Goal: Information Seeking & Learning: Find specific page/section

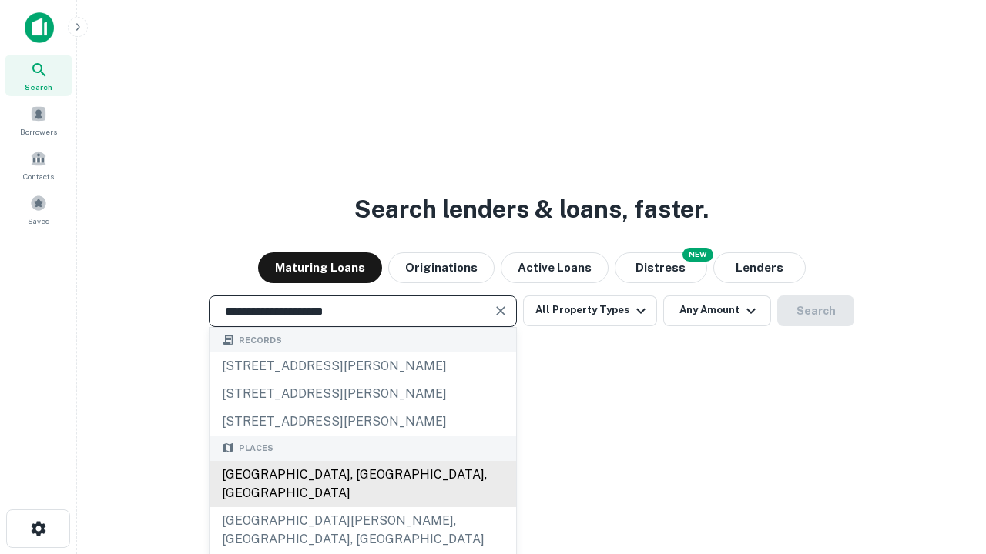
click at [362, 507] on div "[GEOGRAPHIC_DATA], [GEOGRAPHIC_DATA], [GEOGRAPHIC_DATA]" at bounding box center [362, 484] width 306 height 46
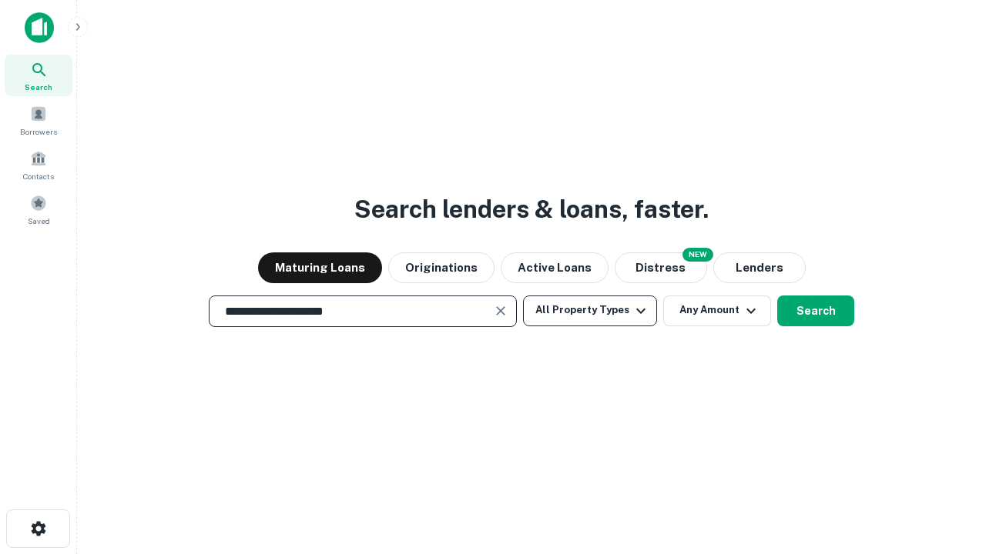
type input "**********"
click at [590, 310] on button "All Property Types" at bounding box center [590, 311] width 134 height 31
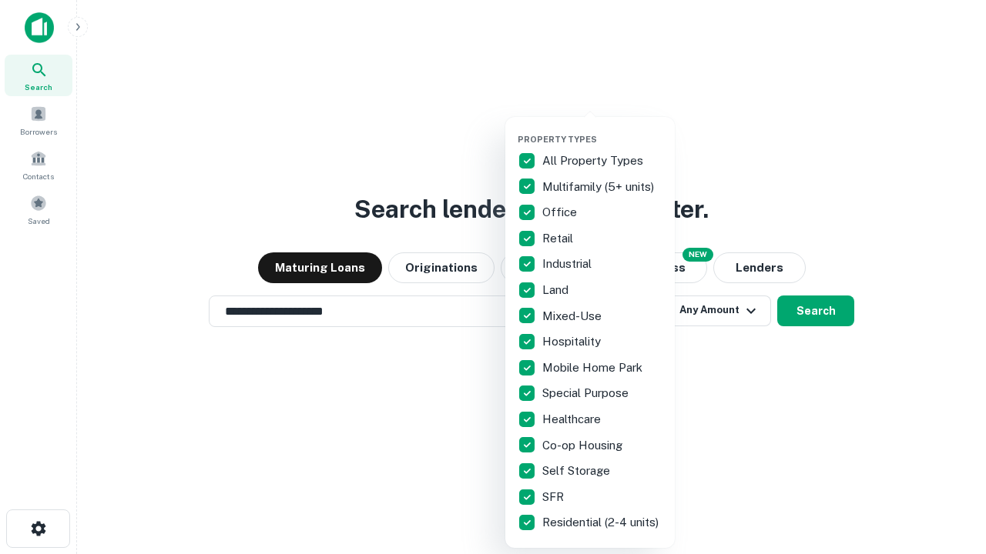
click at [602, 129] on button "button" at bounding box center [602, 129] width 169 height 1
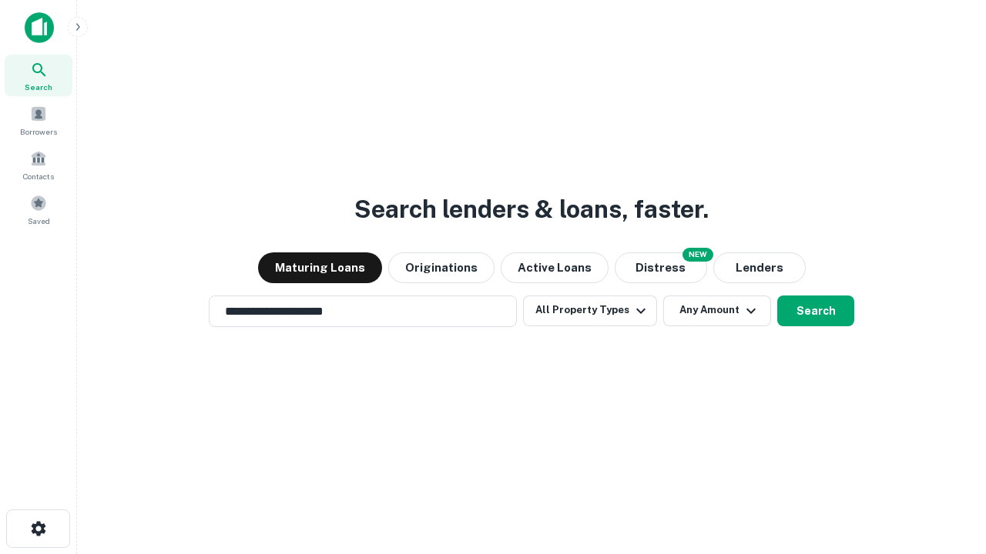
scroll to position [24, 0]
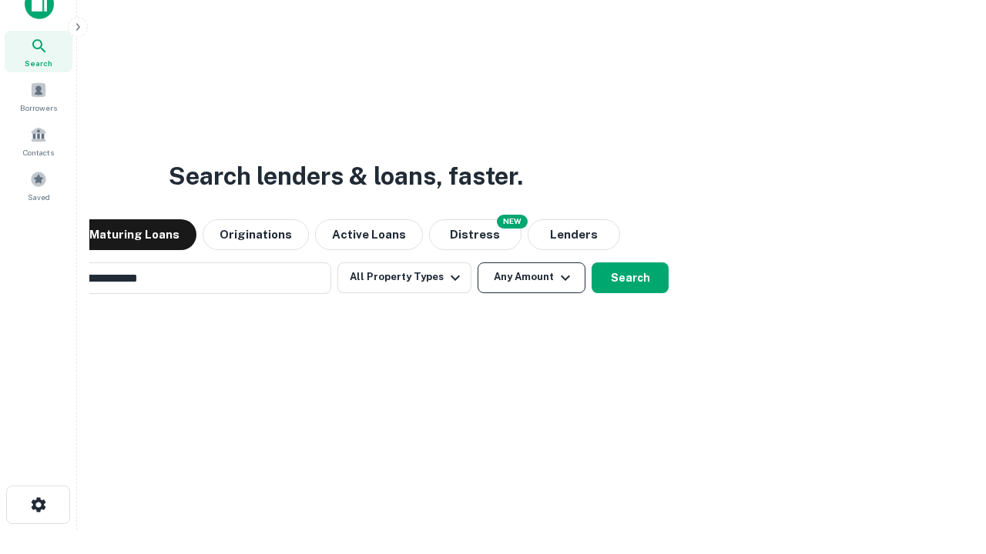
click at [477, 263] on button "Any Amount" at bounding box center [531, 278] width 108 height 31
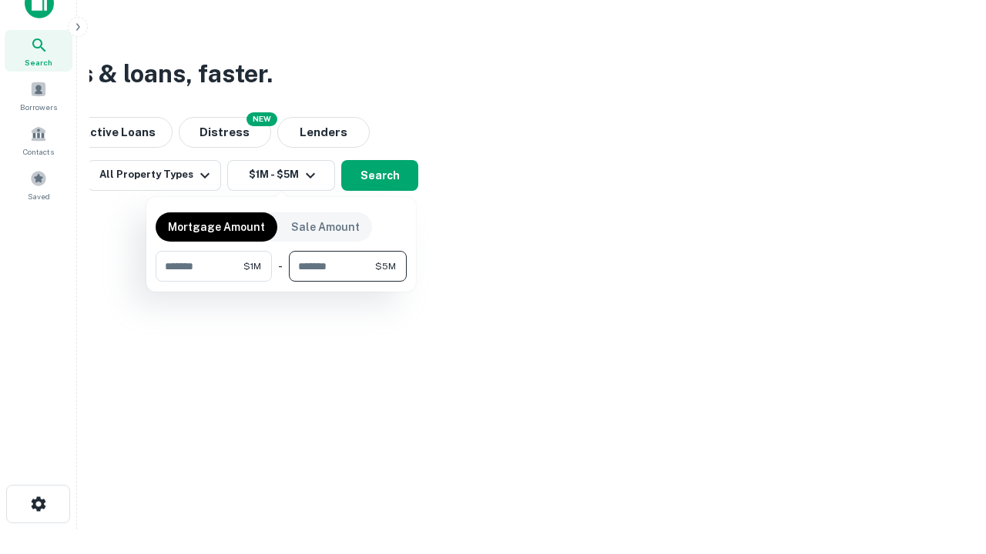
type input "*******"
click at [281, 282] on button "button" at bounding box center [281, 282] width 251 height 1
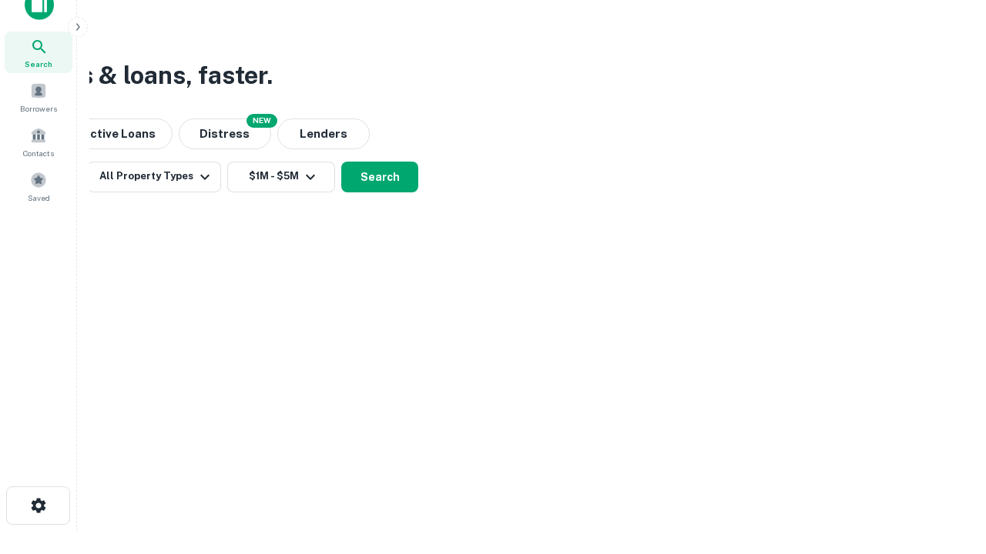
scroll to position [9, 284]
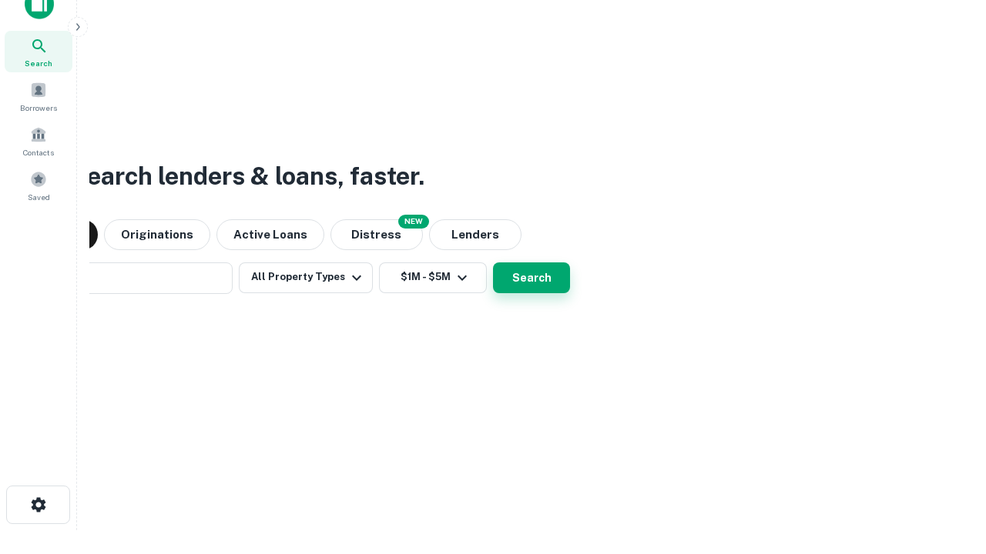
click at [493, 263] on button "Search" at bounding box center [531, 278] width 77 height 31
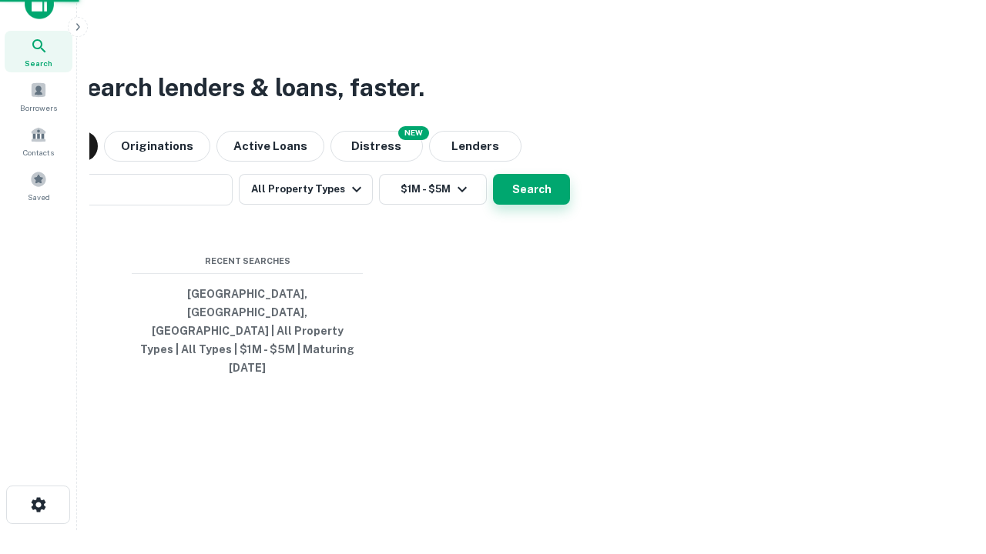
scroll to position [41, 436]
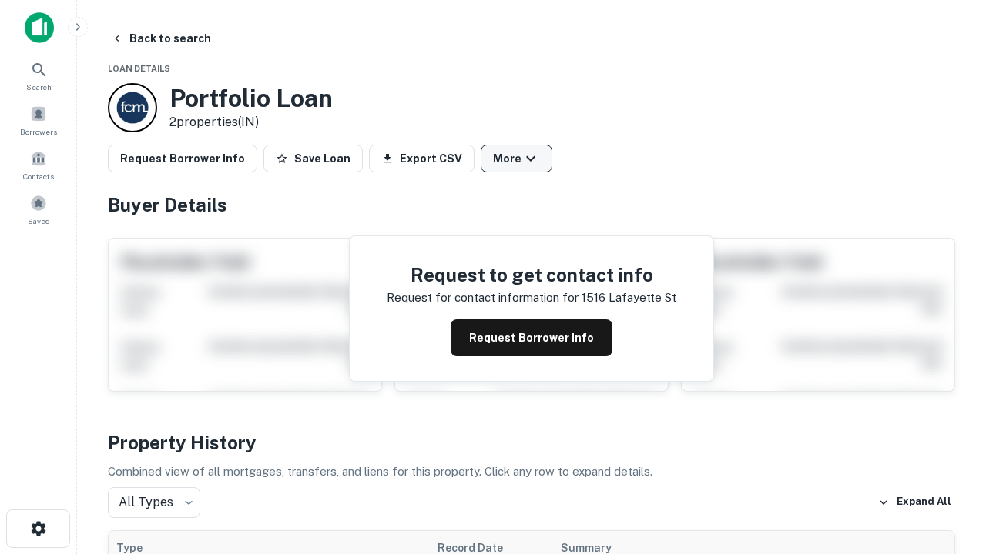
click at [516, 159] on button "More" at bounding box center [517, 159] width 72 height 28
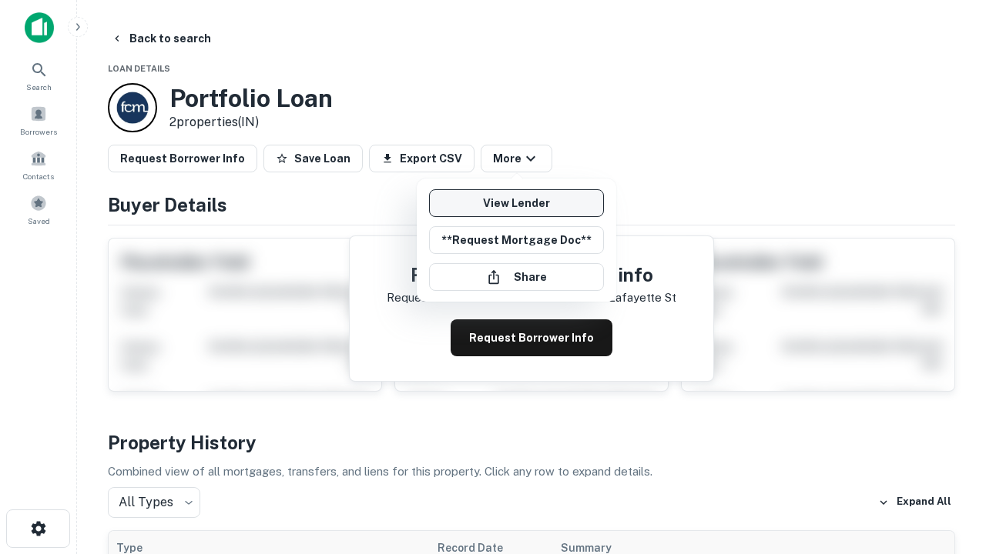
click at [516, 203] on link "View Lender" at bounding box center [516, 203] width 175 height 28
